Goal: Transaction & Acquisition: Register for event/course

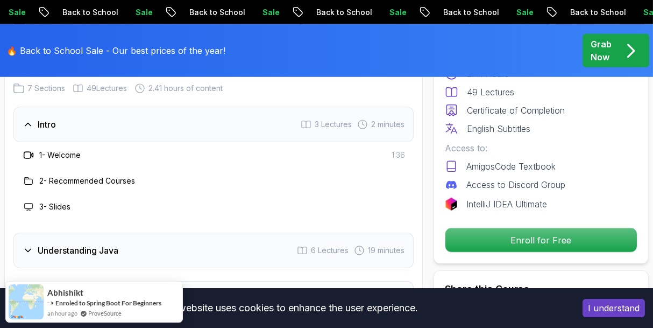
scroll to position [1724, 0]
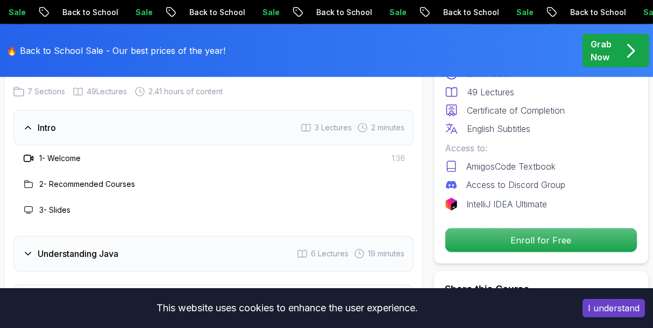
click at [99, 247] on h3 "Understanding Java" at bounding box center [78, 253] width 81 height 13
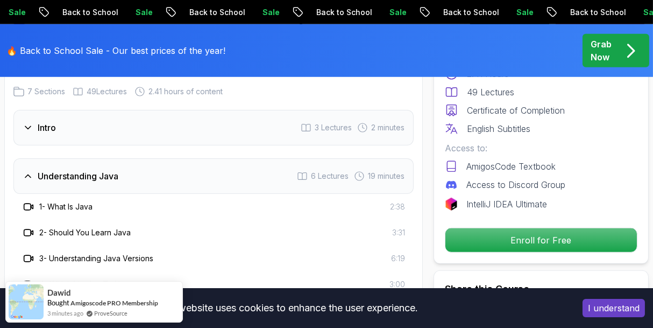
click at [72, 201] on h3 "1 - What Is Java" at bounding box center [65, 206] width 53 height 11
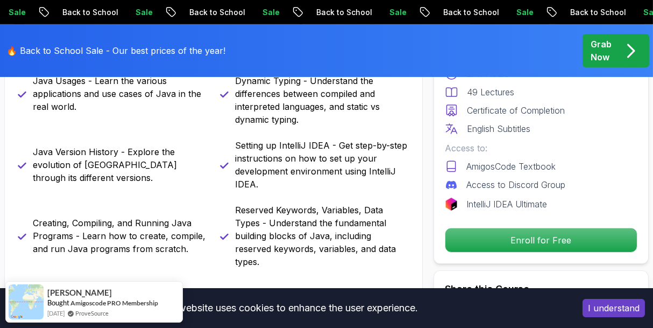
scroll to position [467, 0]
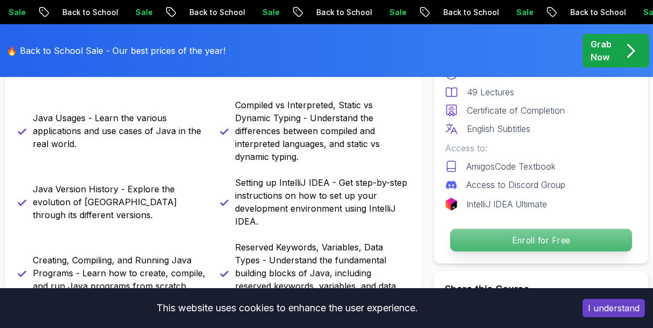
click at [524, 237] on p "Enroll for Free" at bounding box center [541, 240] width 182 height 23
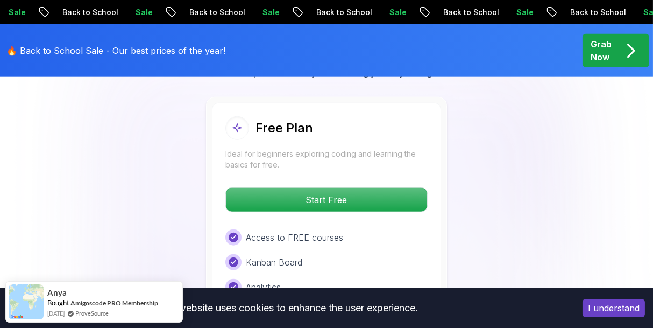
scroll to position [2457, 0]
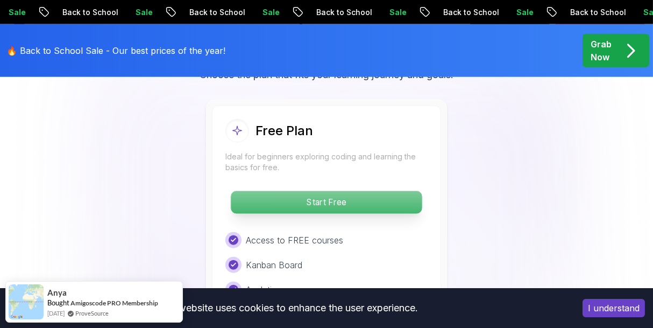
click at [348, 191] on p "Start Free" at bounding box center [326, 202] width 191 height 23
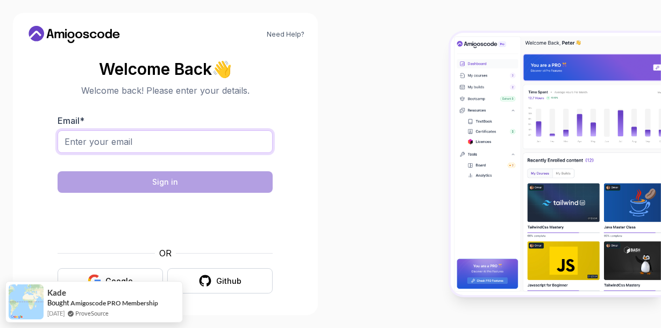
click at [201, 144] on input "Email *" at bounding box center [165, 141] width 215 height 23
type input "[EMAIL_ADDRESS][DOMAIN_NAME]"
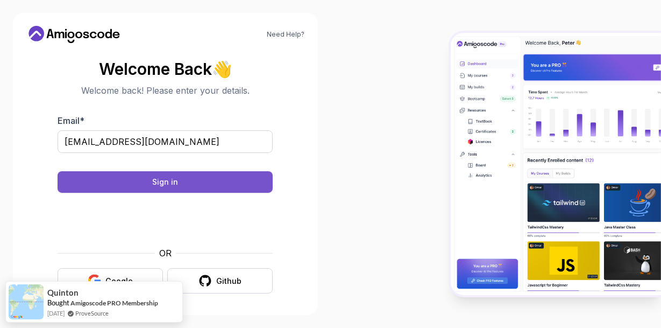
click at [206, 182] on button "Sign in" at bounding box center [165, 182] width 215 height 22
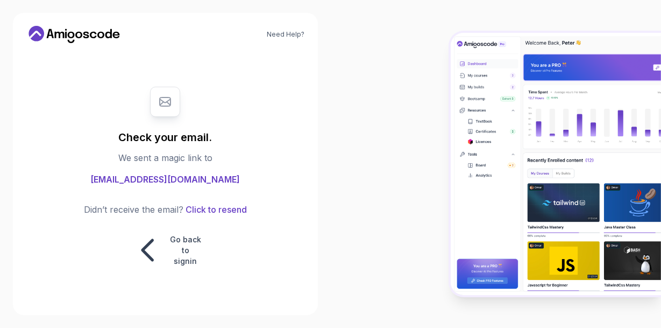
click at [258, 189] on div "Check your email. We sent a magic link to [EMAIL_ADDRESS][DOMAIN_NAME] Didn’t r…" at bounding box center [165, 177] width 215 height 202
